Goal: Task Accomplishment & Management: Manage account settings

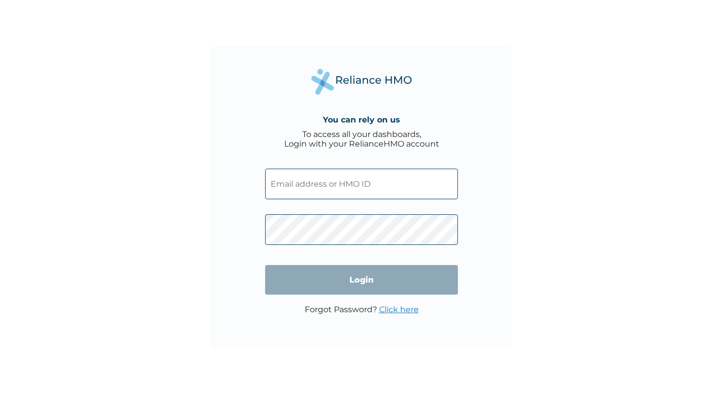
click at [313, 184] on input "text" at bounding box center [361, 184] width 193 height 31
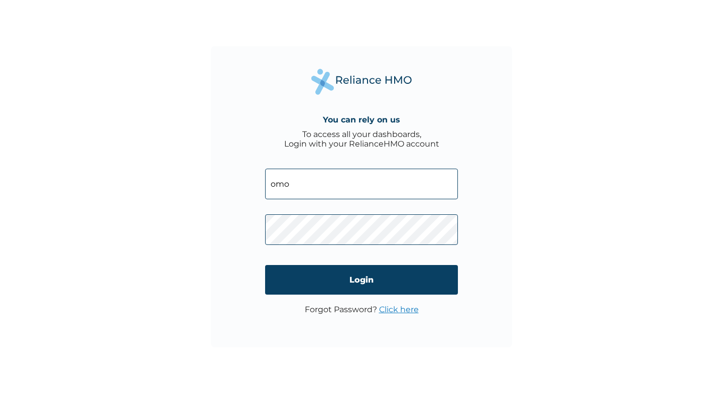
type input "omotolani@uvest.homes"
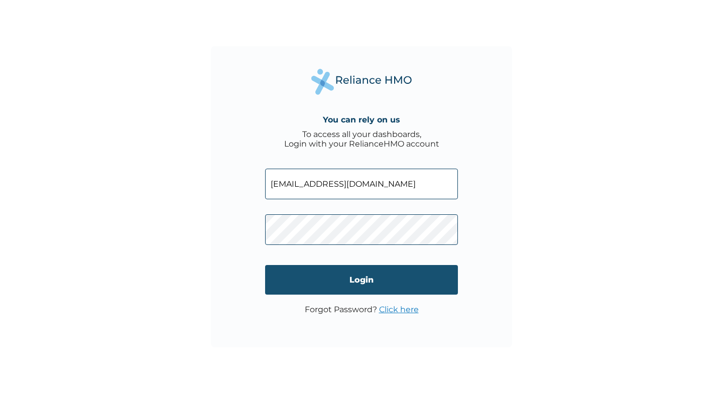
click at [338, 272] on input "Login" at bounding box center [361, 280] width 193 height 30
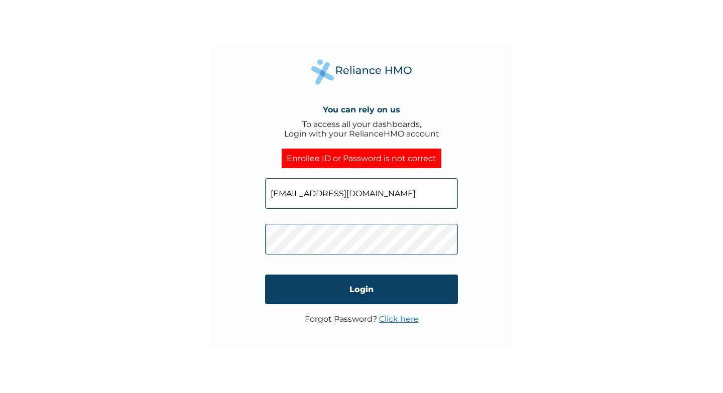
click at [396, 318] on link "Click here" at bounding box center [399, 319] width 40 height 10
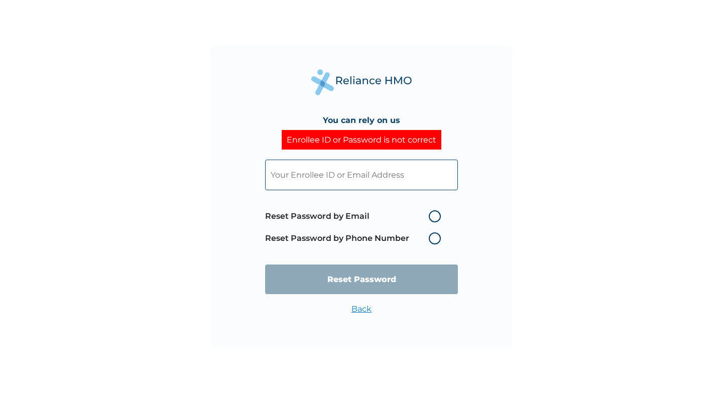
click at [434, 216] on label "Reset Password by Email" at bounding box center [355, 216] width 181 height 12
click at [431, 216] on input "Reset Password by Email" at bounding box center [423, 216] width 16 height 16
radio input "true"
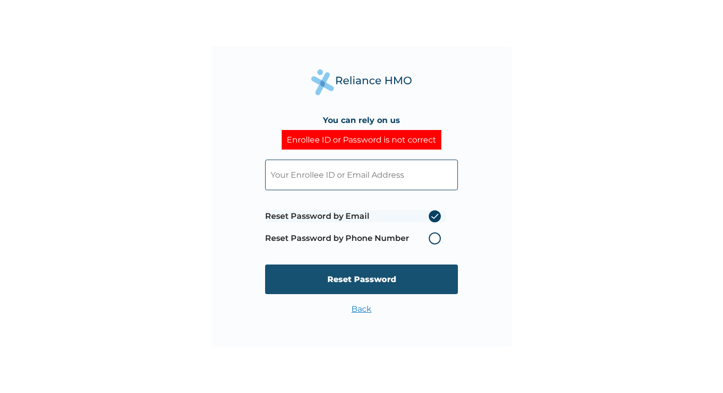
click at [373, 284] on input "Reset Password" at bounding box center [361, 279] width 193 height 30
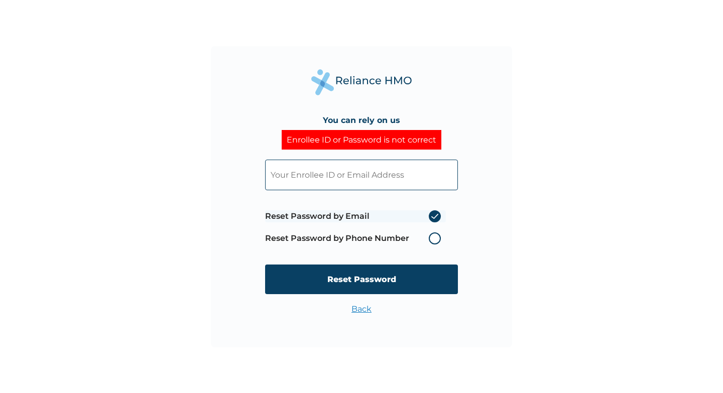
click at [303, 180] on input "text" at bounding box center [361, 175] width 193 height 31
type input "omotolani@uvest.homes"
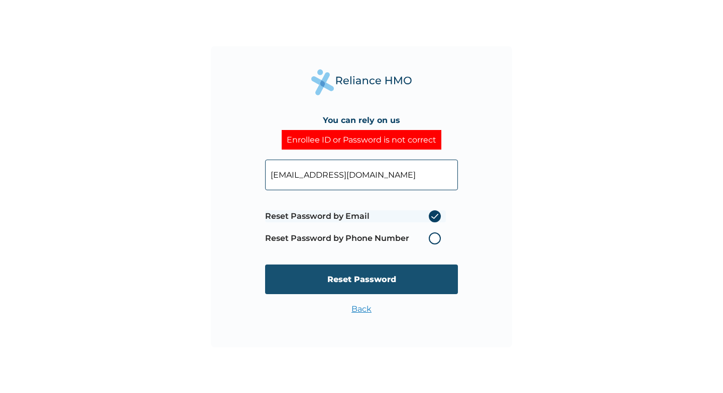
click at [351, 282] on input "Reset Password" at bounding box center [361, 279] width 193 height 30
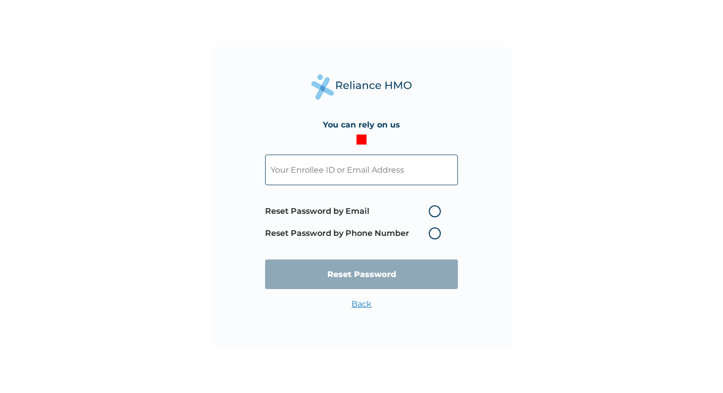
click at [360, 166] on input "text" at bounding box center [361, 170] width 193 height 31
click at [595, 133] on div "You can rely on us Reset Password by Email Reset Password by Phone Number Reset…" at bounding box center [361, 196] width 723 height 393
click at [435, 234] on label "Reset Password by Phone Number" at bounding box center [355, 233] width 181 height 12
click at [432, 233] on label "Reset Password by Phone Number" at bounding box center [355, 233] width 181 height 12
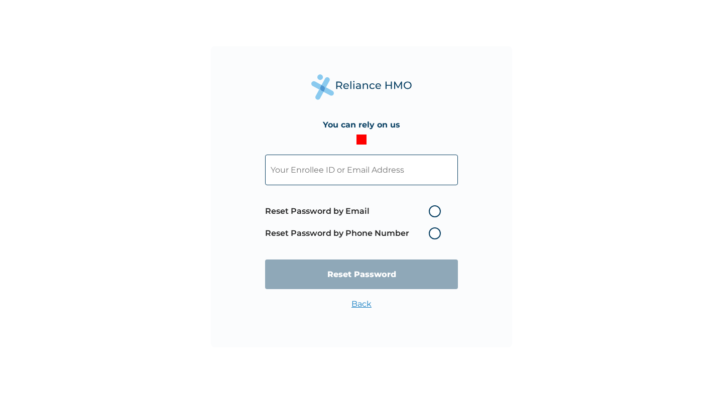
click at [326, 175] on input "text" at bounding box center [361, 170] width 193 height 31
type input "omotolani@uvest.homes"
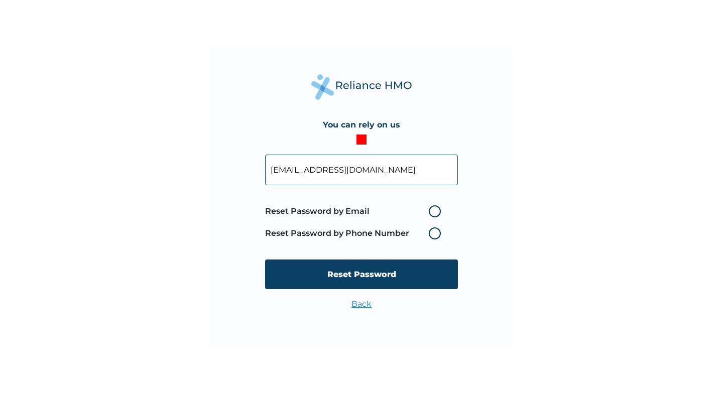
click at [434, 213] on label "Reset Password by Email" at bounding box center [355, 211] width 181 height 12
click at [431, 213] on input "Reset Password by Email" at bounding box center [423, 211] width 16 height 16
radio input "true"
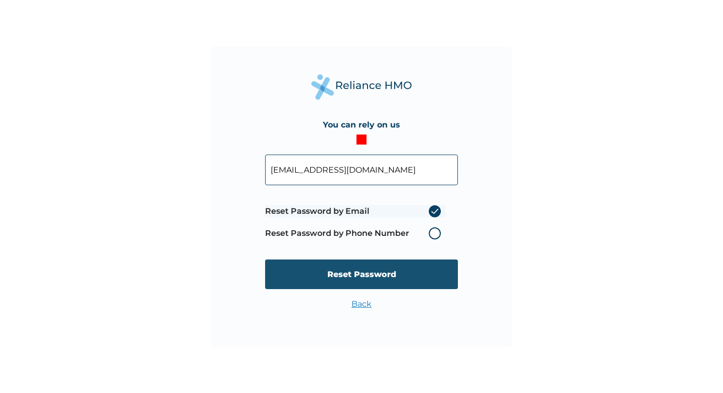
click at [361, 277] on input "Reset Password" at bounding box center [361, 274] width 193 height 30
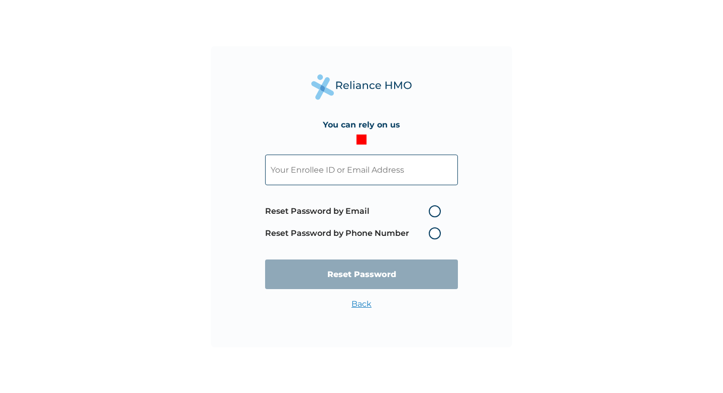
click at [435, 232] on label "Reset Password by Phone Number" at bounding box center [355, 233] width 181 height 12
click at [347, 175] on input "text" at bounding box center [361, 170] width 193 height 31
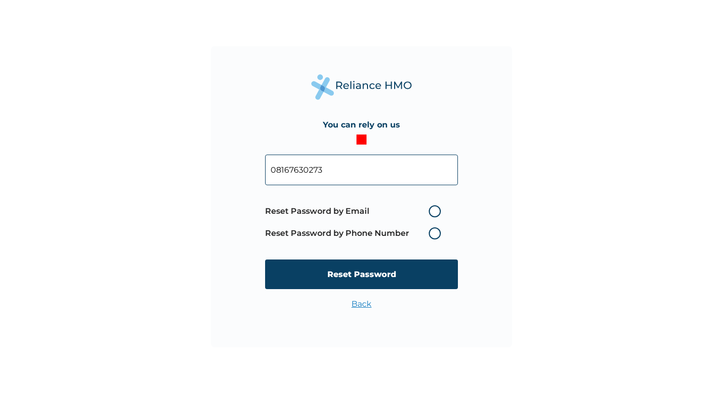
type input "08167630273"
click at [434, 236] on label "Reset Password by Phone Number" at bounding box center [355, 233] width 181 height 12
click at [326, 171] on input "08167630273" at bounding box center [361, 170] width 193 height 31
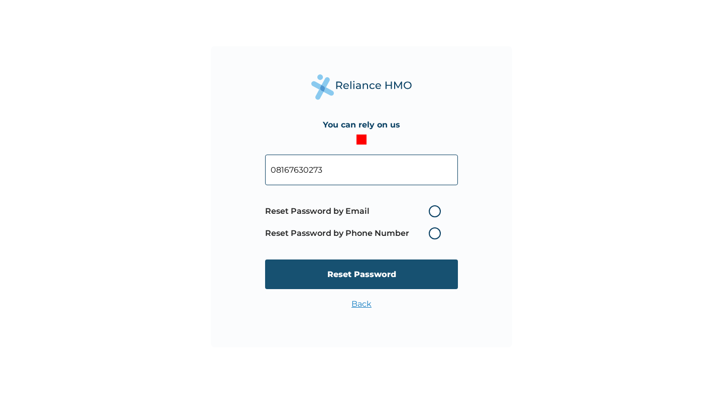
click at [348, 275] on input "Reset Password" at bounding box center [361, 274] width 193 height 30
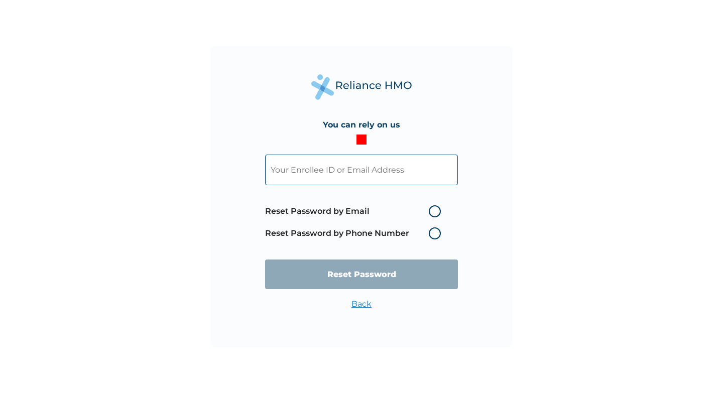
click at [358, 308] on link "Back" at bounding box center [361, 304] width 20 height 10
